Goal: Information Seeking & Learning: Find specific fact

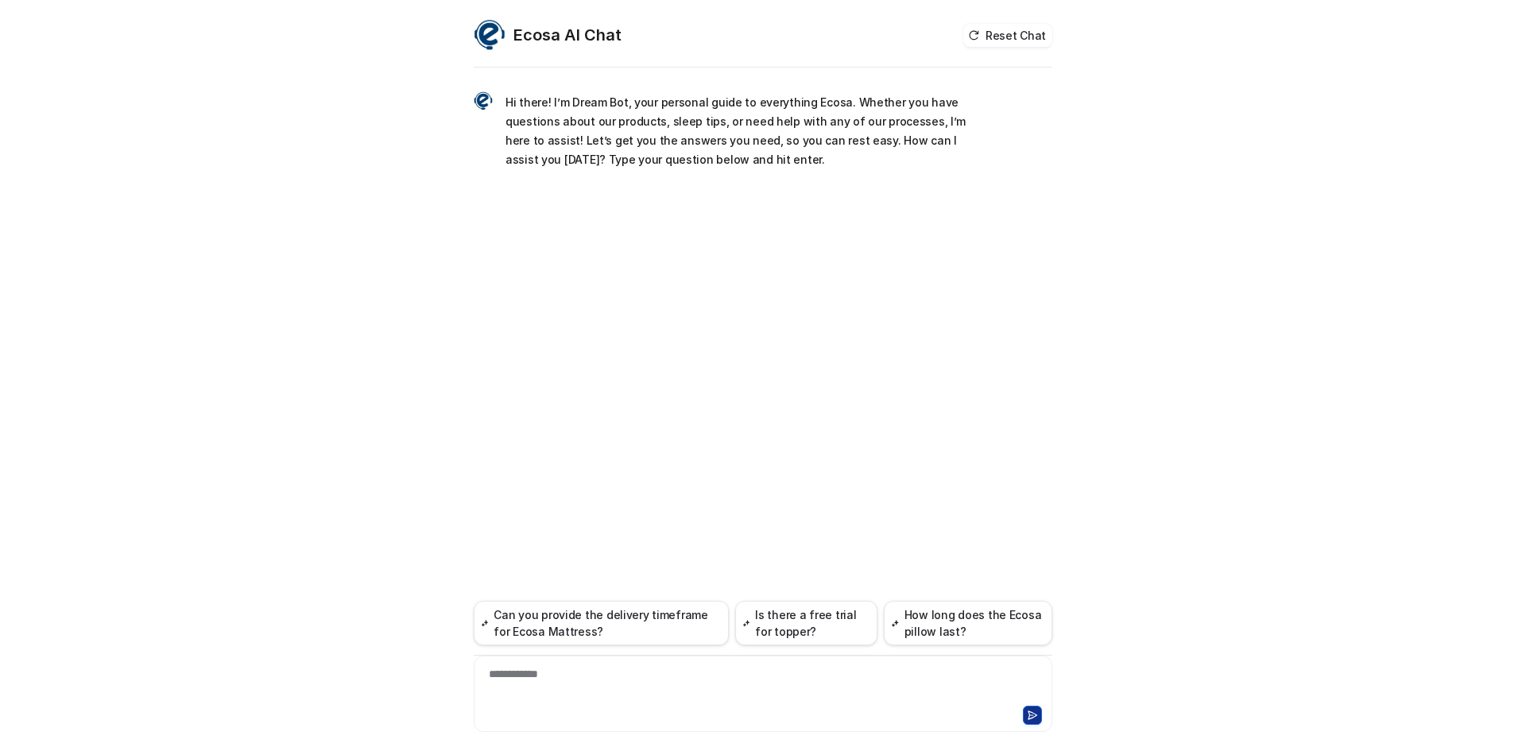
click at [555, 699] on div "**********" at bounding box center [763, 684] width 571 height 37
paste div
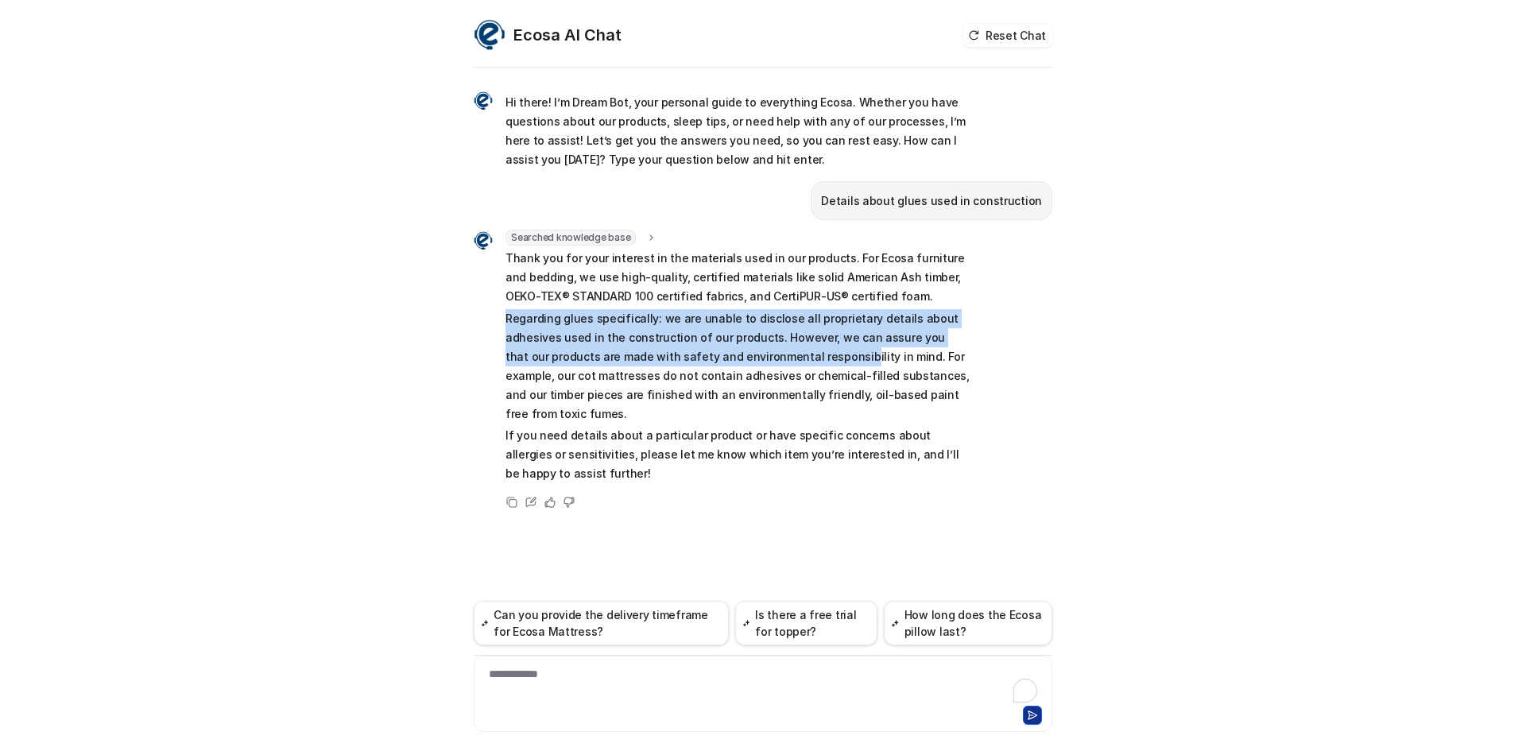
drag, startPoint x: 503, startPoint y: 318, endPoint x: 812, endPoint y: 355, distance: 311.4
click at [812, 355] on div "Searched knowledge base search_queries : "glue used in construction,materials a…" at bounding box center [722, 358] width 497 height 257
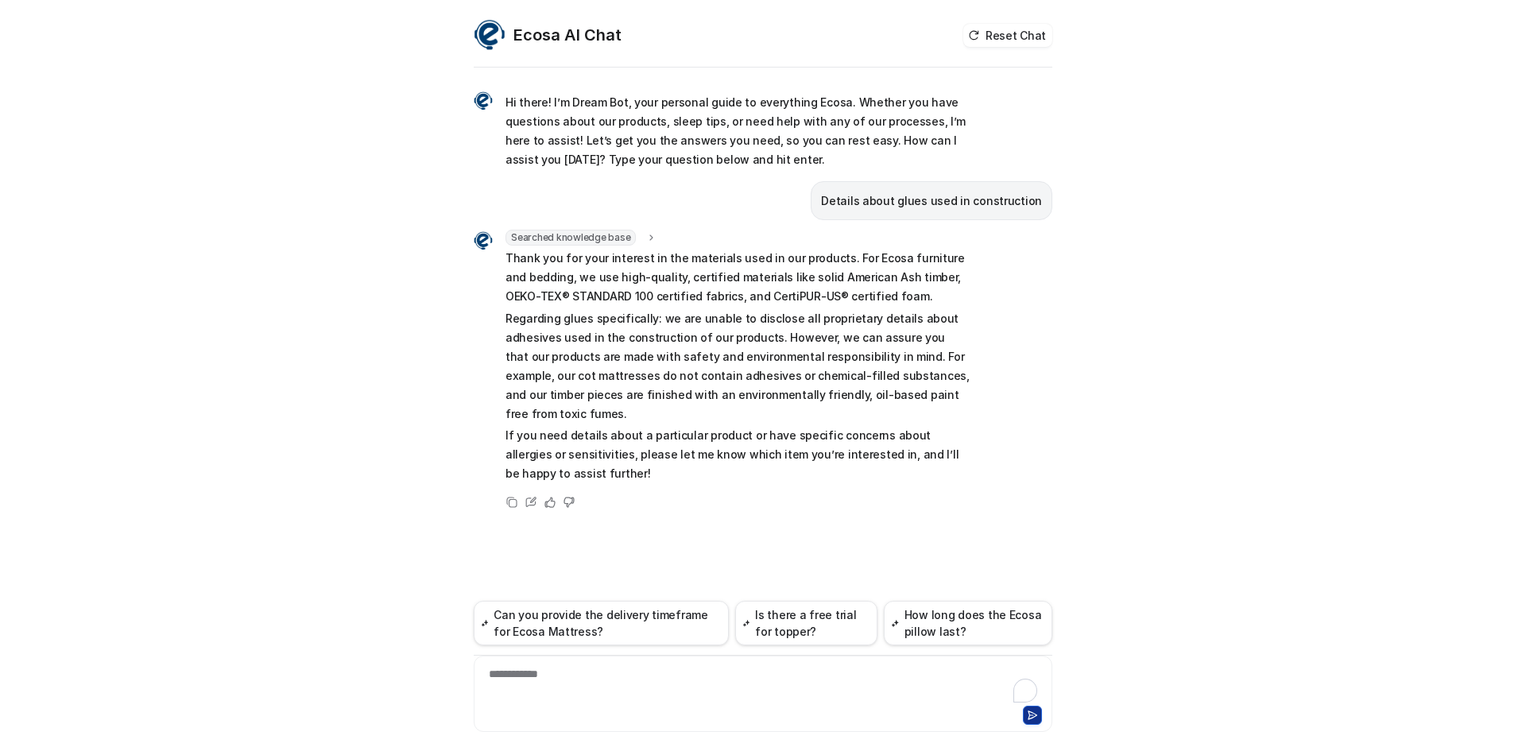
click at [871, 200] on p "Details about glues used in construction" at bounding box center [931, 201] width 221 height 19
copy span "Details about glues used in construction"
click at [539, 675] on div at bounding box center [763, 684] width 571 height 37
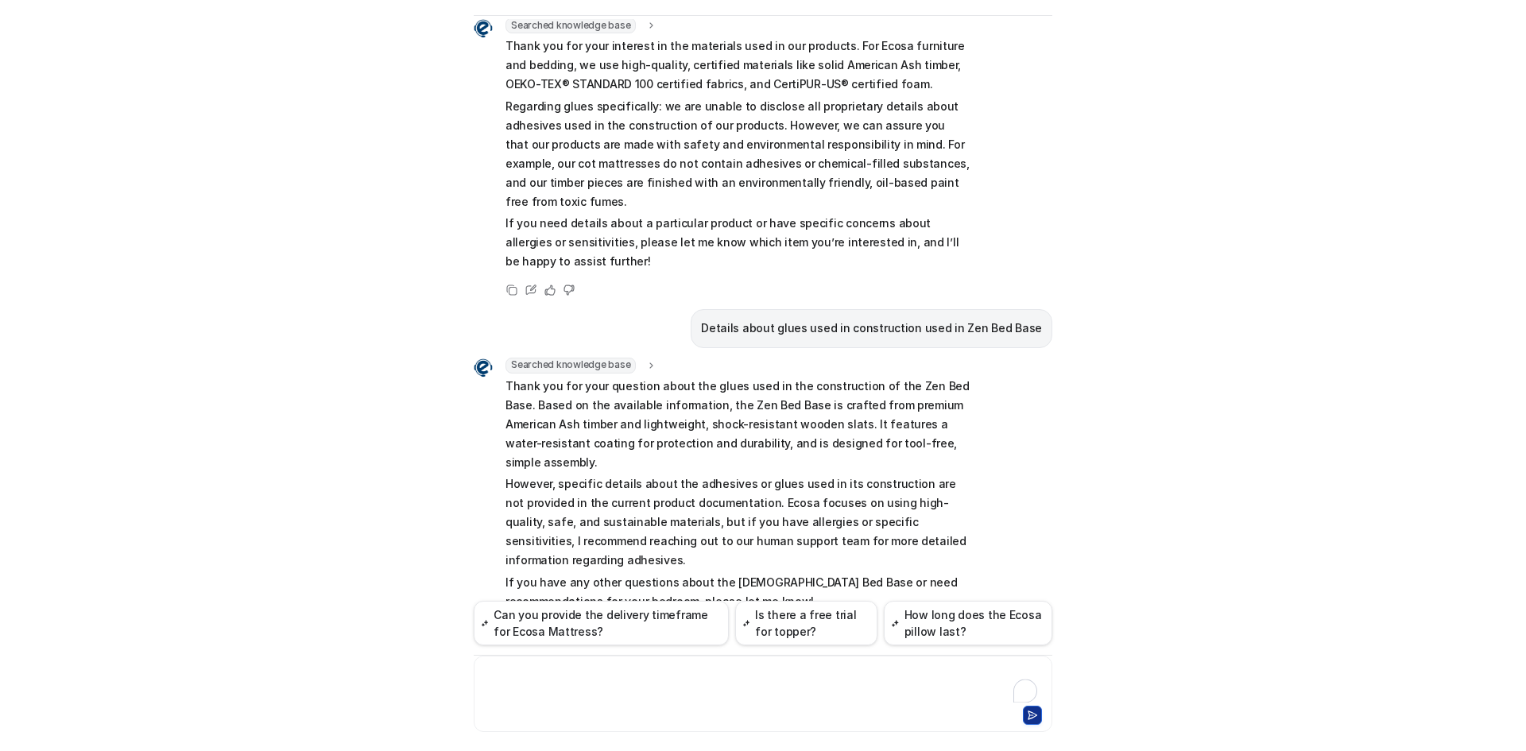
scroll to position [81, 0]
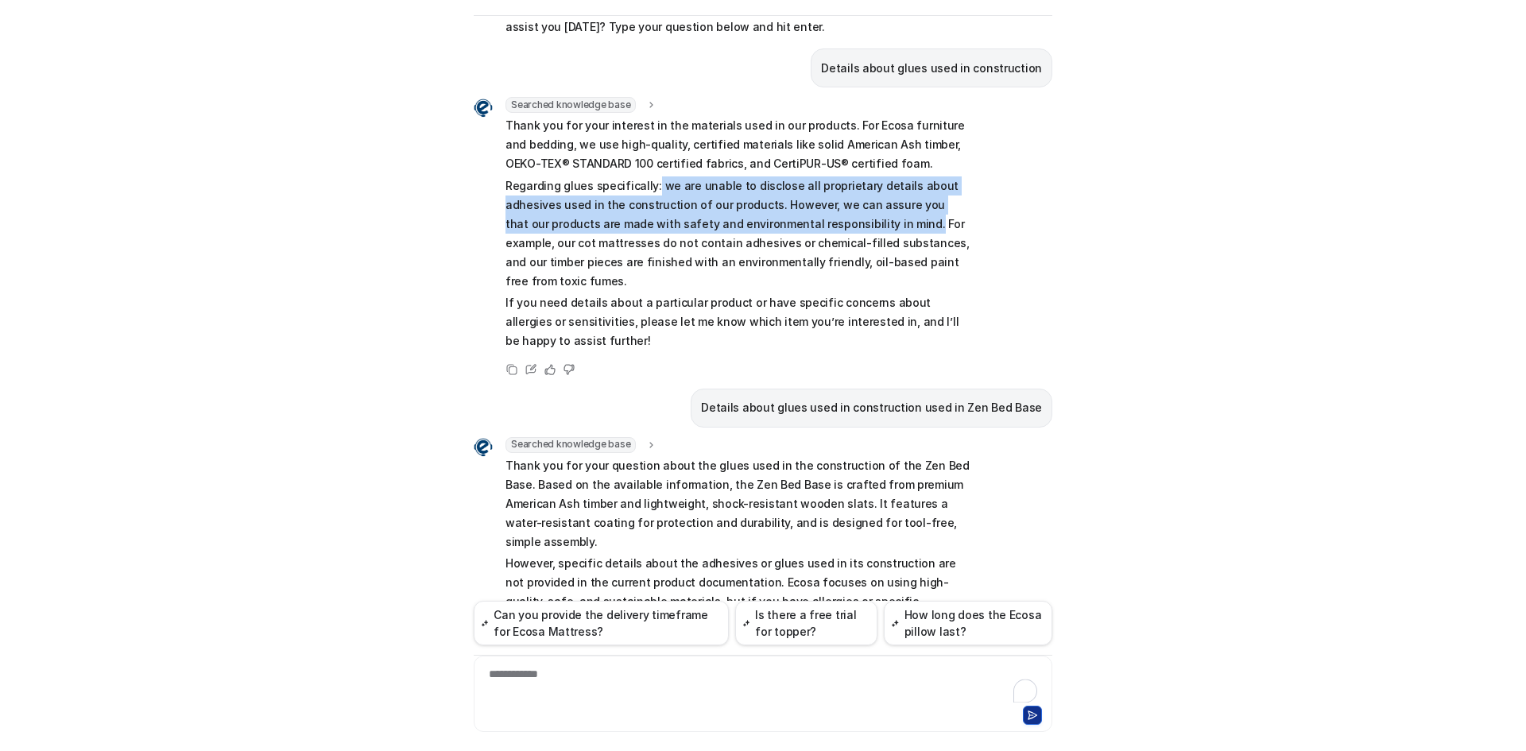
drag, startPoint x: 646, startPoint y: 185, endPoint x: 867, endPoint y: 223, distance: 225.1
click at [867, 223] on p "Regarding glues specifically: we are unable to disclose all proprietary details…" at bounding box center [738, 233] width 465 height 114
copy p "we are unable to disclose all proprietary details about adhesives used in the c…"
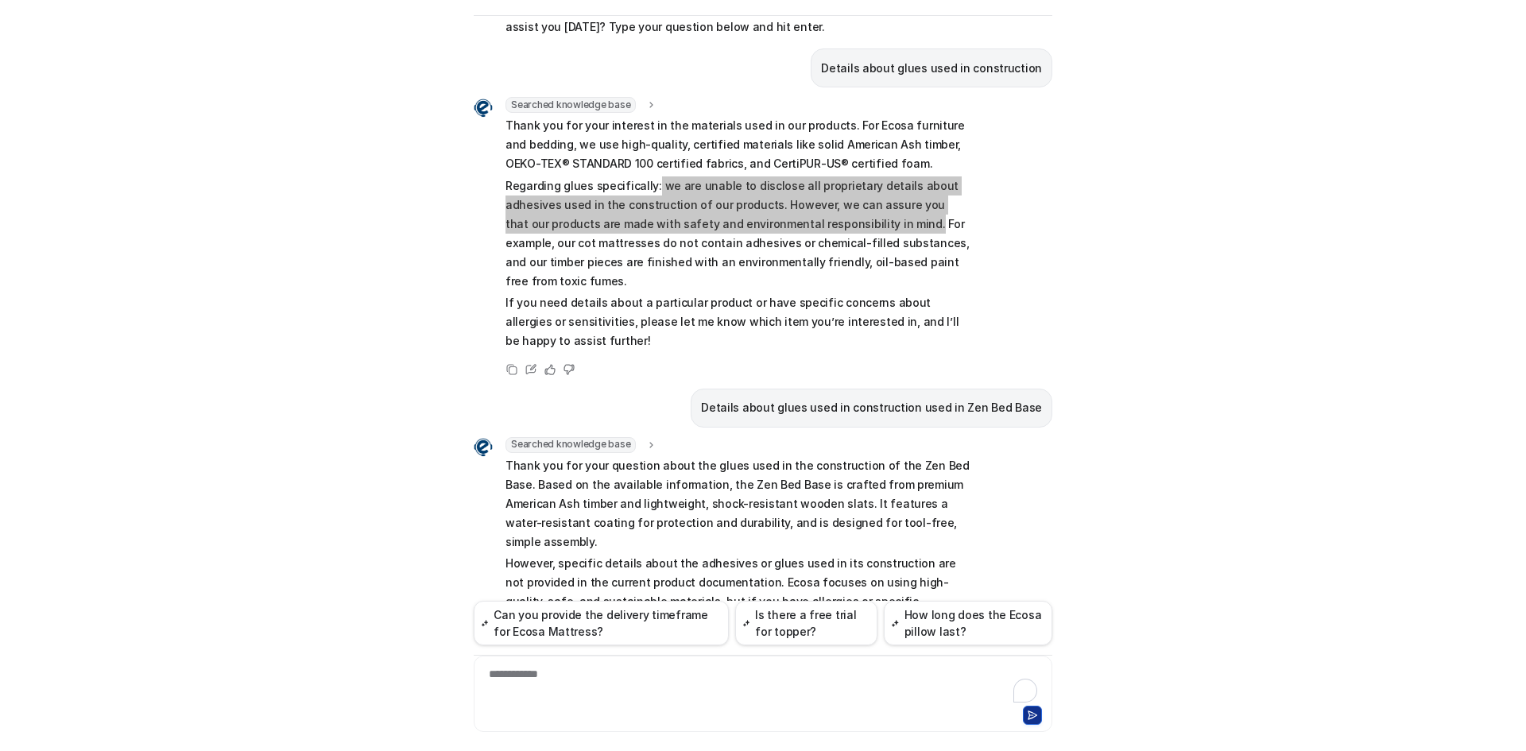
scroll to position [52, 0]
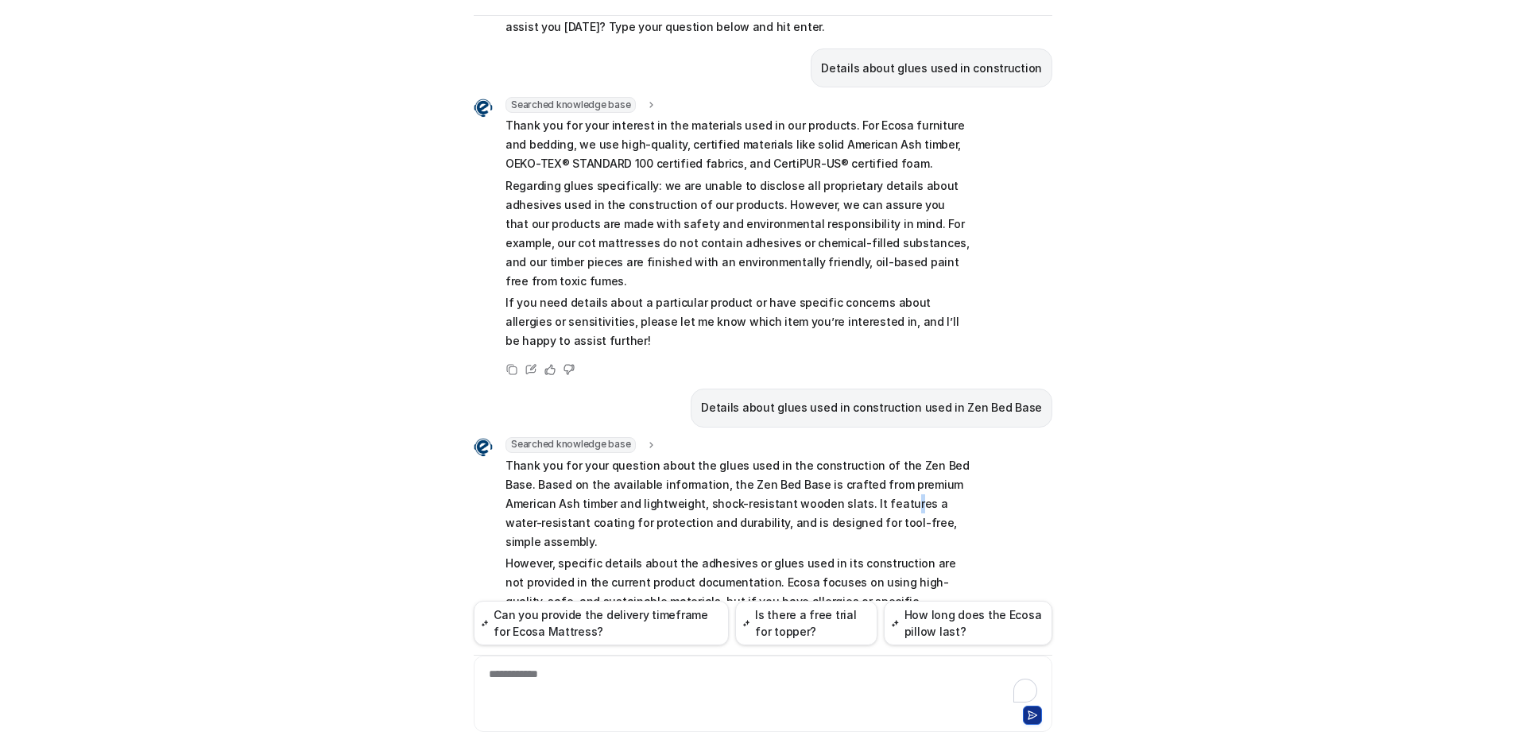
click at [836, 491] on p "Thank you for your question about the glues used in the construction of the Zen…" at bounding box center [738, 503] width 465 height 95
